Goal: Task Accomplishment & Management: Manage account settings

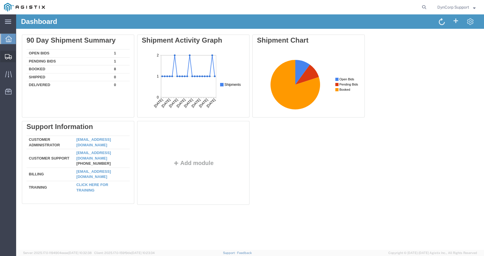
click at [7, 59] on icon at bounding box center [8, 56] width 7 height 5
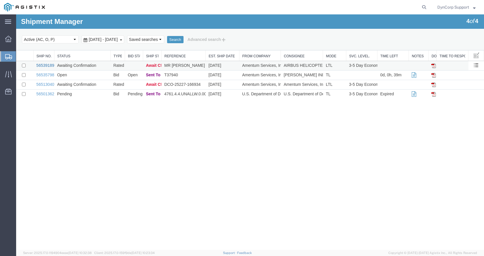
click at [47, 66] on link "56539189" at bounding box center [45, 65] width 18 height 5
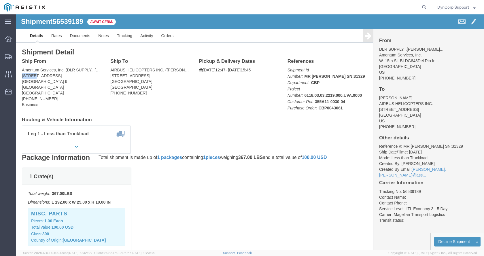
drag, startPoint x: 7, startPoint y: 61, endPoint x: 18, endPoint y: 62, distance: 11.2
click address "Amentum Services, Inc. (DLR SUPPLY...[PERSON_NAME]...) [STREET_ADDRESS] [PHONE_…"
copy address "W. 15t"
click address "AIRBUS HELICOPTERS INC. ([PERSON_NAME]...) [STREET_ADDRESS] [PHONE_NUMBER]"
drag, startPoint x: 94, startPoint y: 59, endPoint x: 106, endPoint y: 60, distance: 12.1
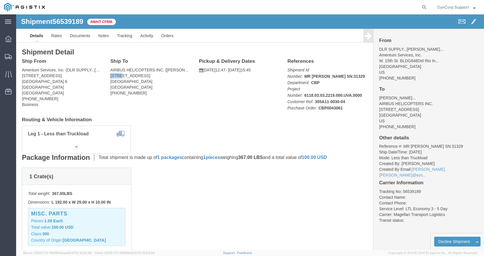
click div "Ship To AIRBUS HELICOPTERS INC. ([PERSON_NAME]...) [STREET_ADDRESS] [PHONE_NUMB…"
drag, startPoint x: 107, startPoint y: 61, endPoint x: 93, endPoint y: 60, distance: 13.8
click address "AIRBUS HELICOPTERS INC. ([PERSON_NAME]...) [STREET_ADDRESS] [PHONE_NUMBER]"
copy address "2701 N"
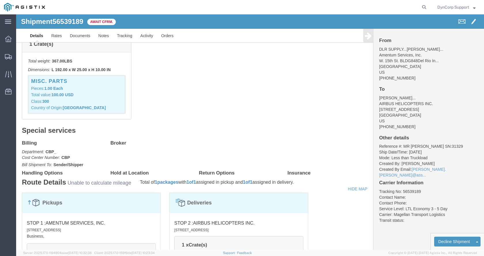
scroll to position [117, 0]
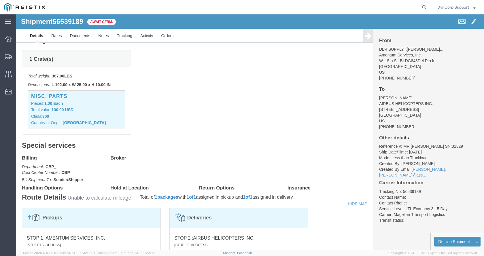
click span "56539189"
copy h1 "56539189"
click link "Rates"
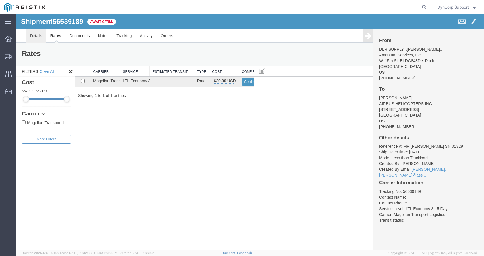
click at [34, 35] on link "Details" at bounding box center [36, 36] width 20 height 14
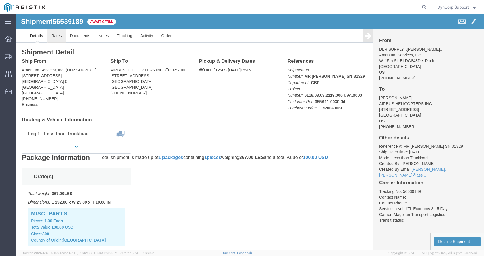
click link "Rates"
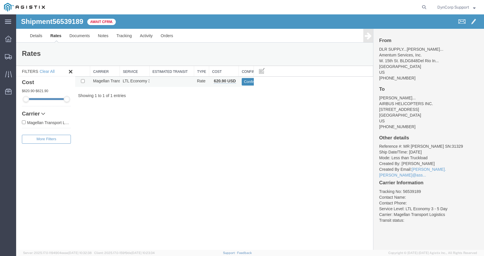
click at [250, 83] on button "Confirm" at bounding box center [250, 81] width 18 height 7
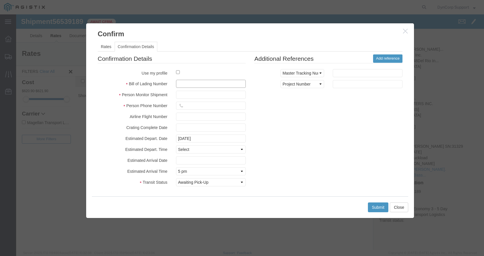
click at [198, 85] on input "text" at bounding box center [211, 84] width 70 height 8
paste input "1711492"
type input "1711492"
click at [190, 95] on input "text" at bounding box center [211, 95] width 70 height 8
type input "[PERSON_NAME]"
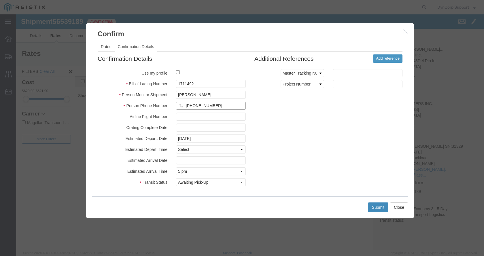
type input "[PHONE_NUMBER]"
click at [377, 206] on button "Submit" at bounding box center [378, 207] width 21 height 10
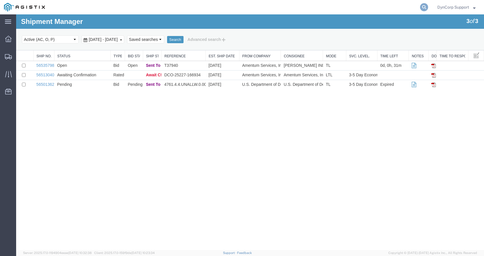
click at [423, 5] on icon at bounding box center [424, 7] width 8 height 8
drag, startPoint x: 394, startPoint y: 12, endPoint x: 388, endPoint y: 10, distance: 6.6
click at [391, 12] on input "search" at bounding box center [332, 7] width 175 height 14
paste input "56539189"
type input "56539189"
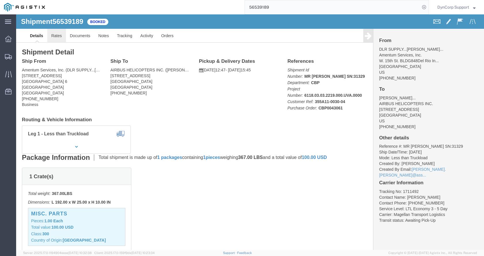
click link "Rates"
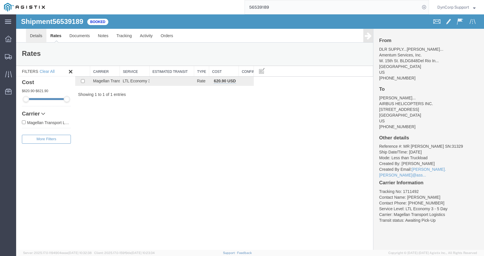
click at [35, 37] on link "Details" at bounding box center [36, 36] width 20 height 14
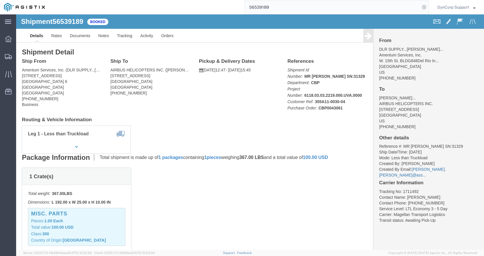
click link "[PERSON_NAME].[PERSON_NAME]@ass..."
click at [13, 41] on div at bounding box center [8, 39] width 16 height 12
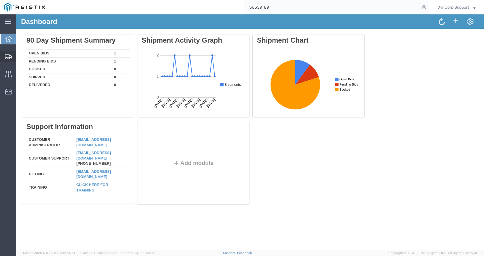
click at [20, 58] on span "Shipments" at bounding box center [18, 57] width 4 height 12
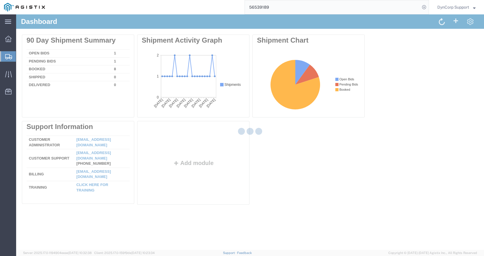
click at [20, 55] on span "Shipments" at bounding box center [18, 57] width 5 height 12
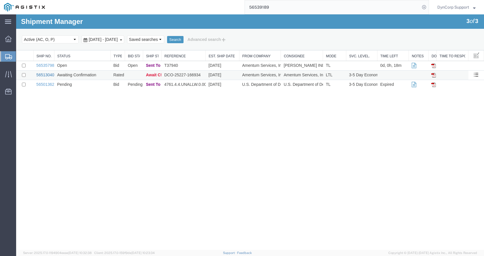
click at [52, 75] on link "56513040" at bounding box center [45, 75] width 18 height 5
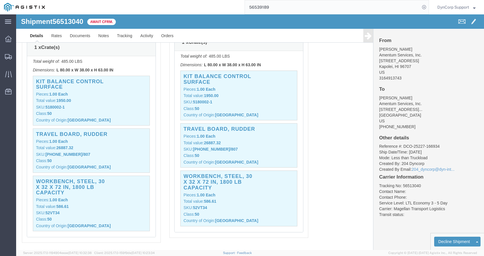
scroll to position [528, 0]
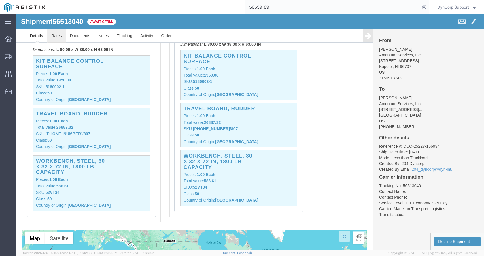
click link "Rates"
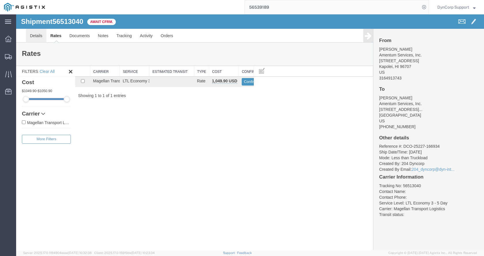
click at [32, 32] on link "Details" at bounding box center [36, 36] width 20 height 14
